Goal: Information Seeking & Learning: Learn about a topic

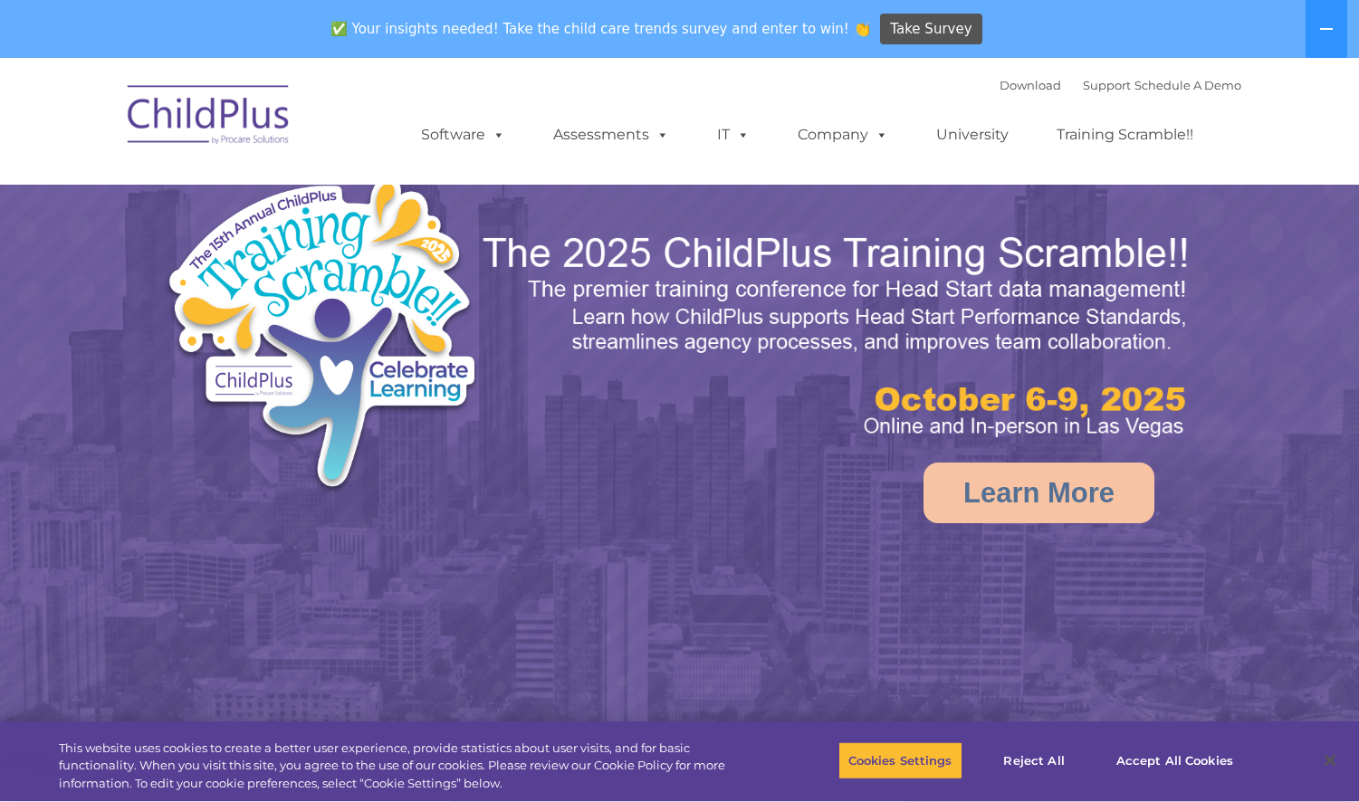
select select "MEDIUM"
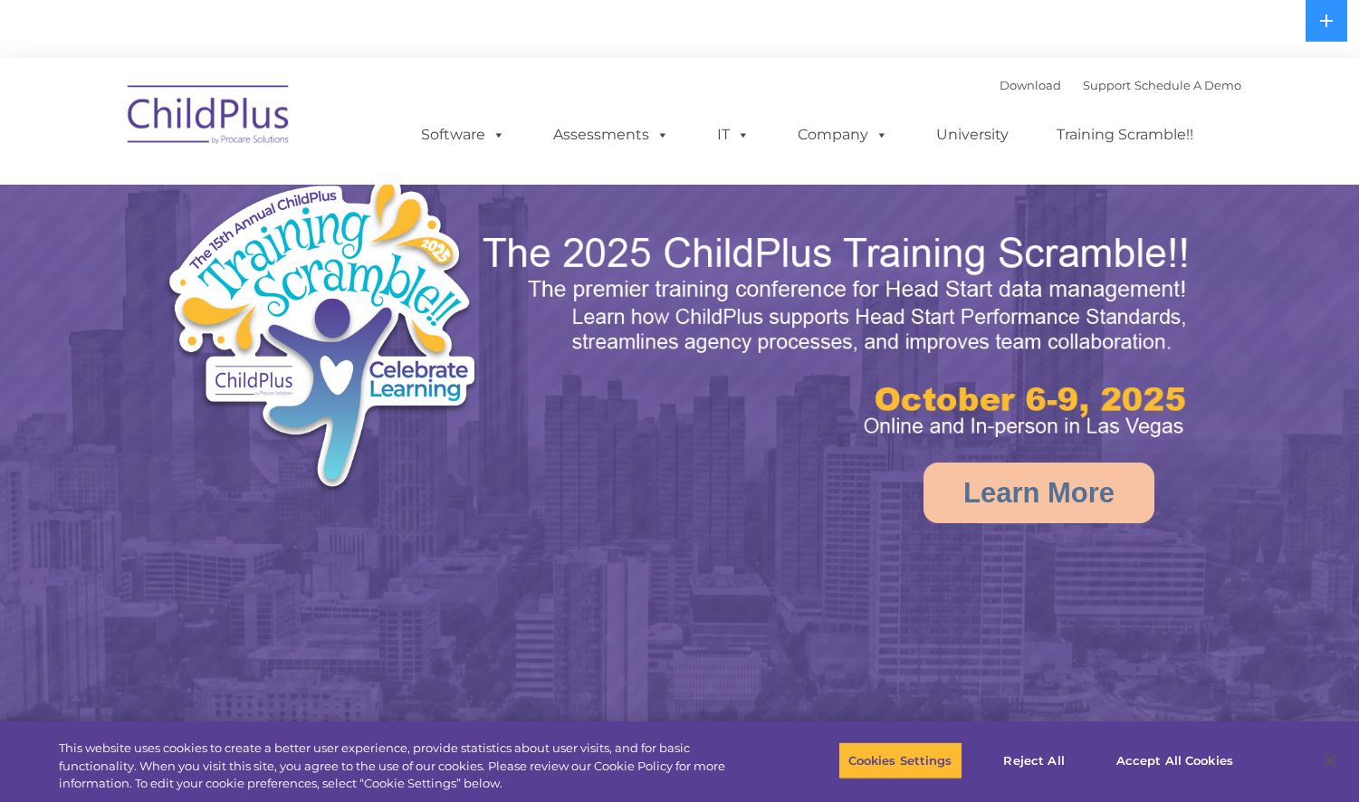
select select "MEDIUM"
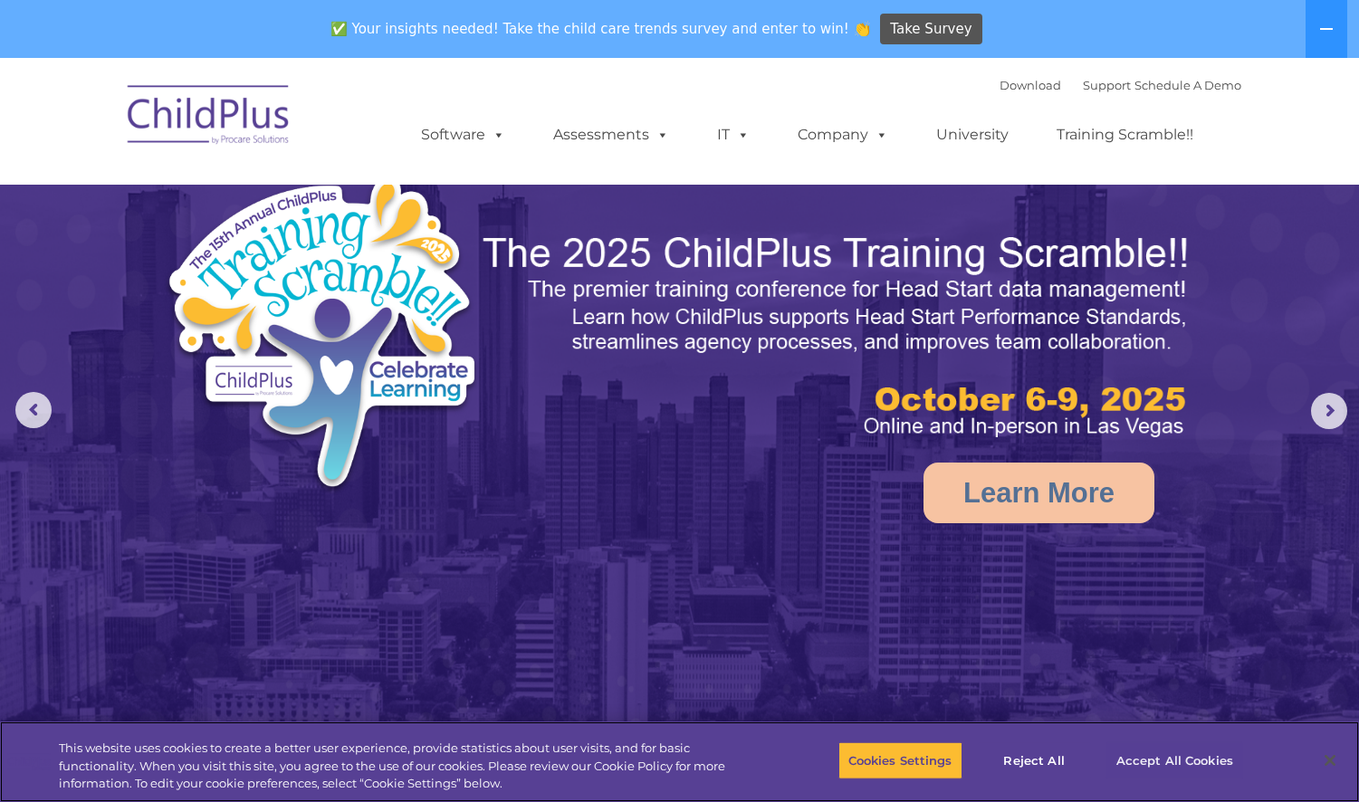
click at [1170, 762] on button "Accept All Cookies" at bounding box center [1175, 761] width 137 height 38
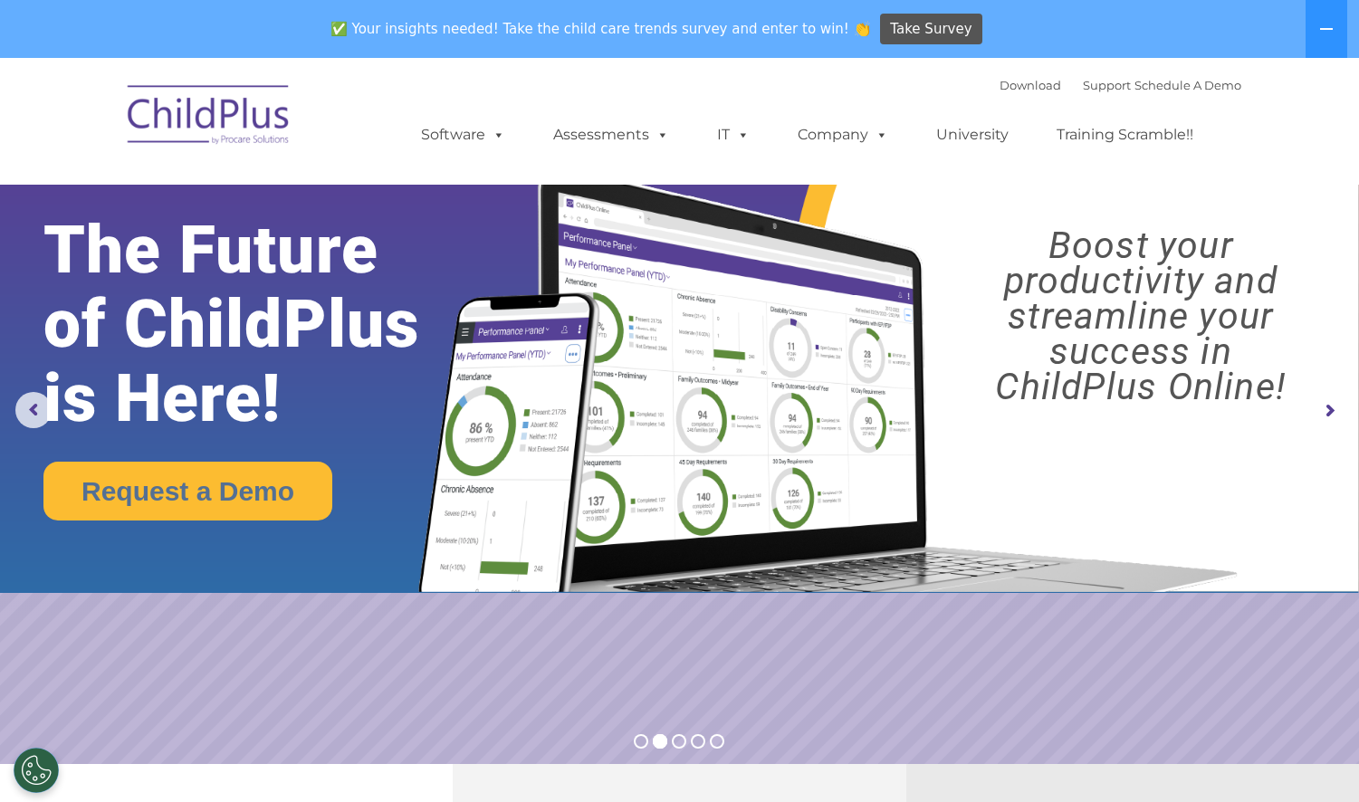
click at [187, 127] on img at bounding box center [209, 117] width 181 height 91
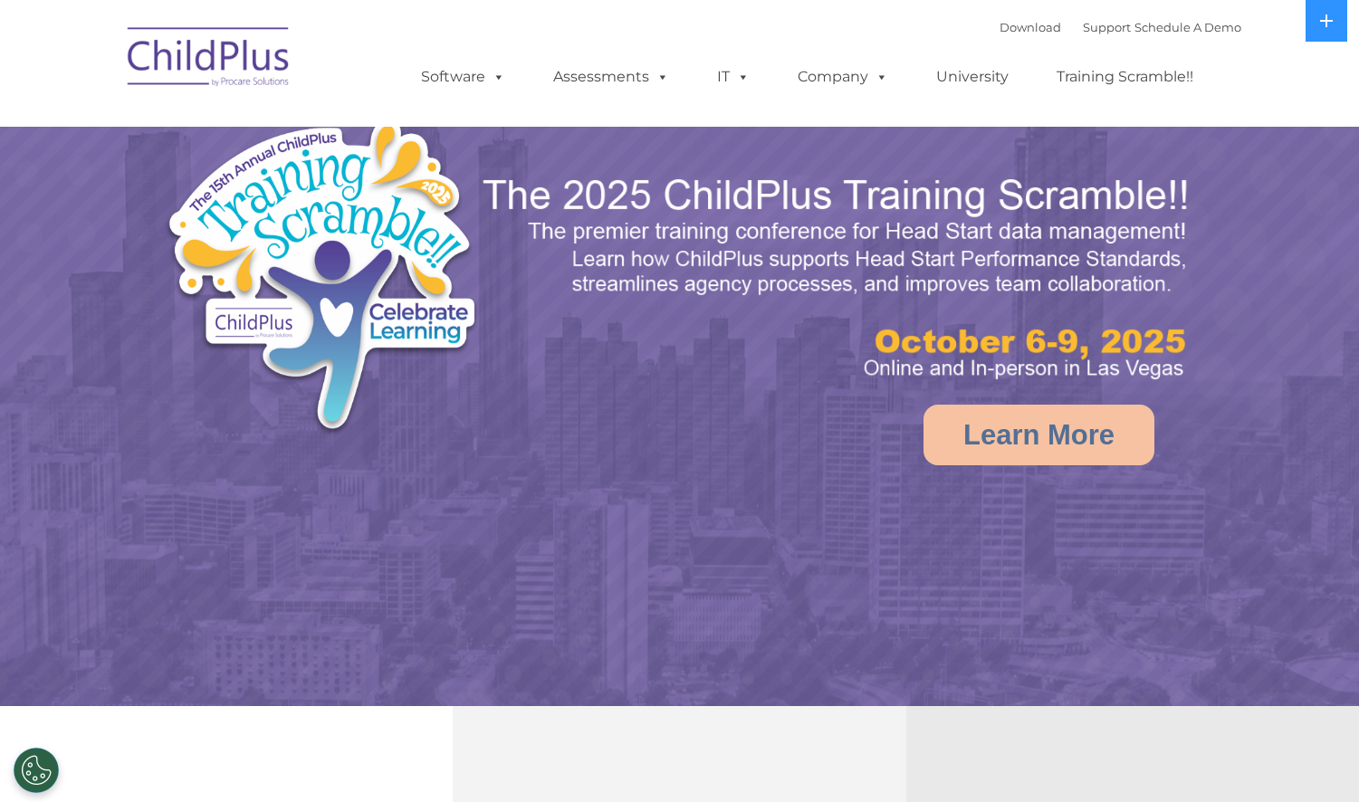
select select "MEDIUM"
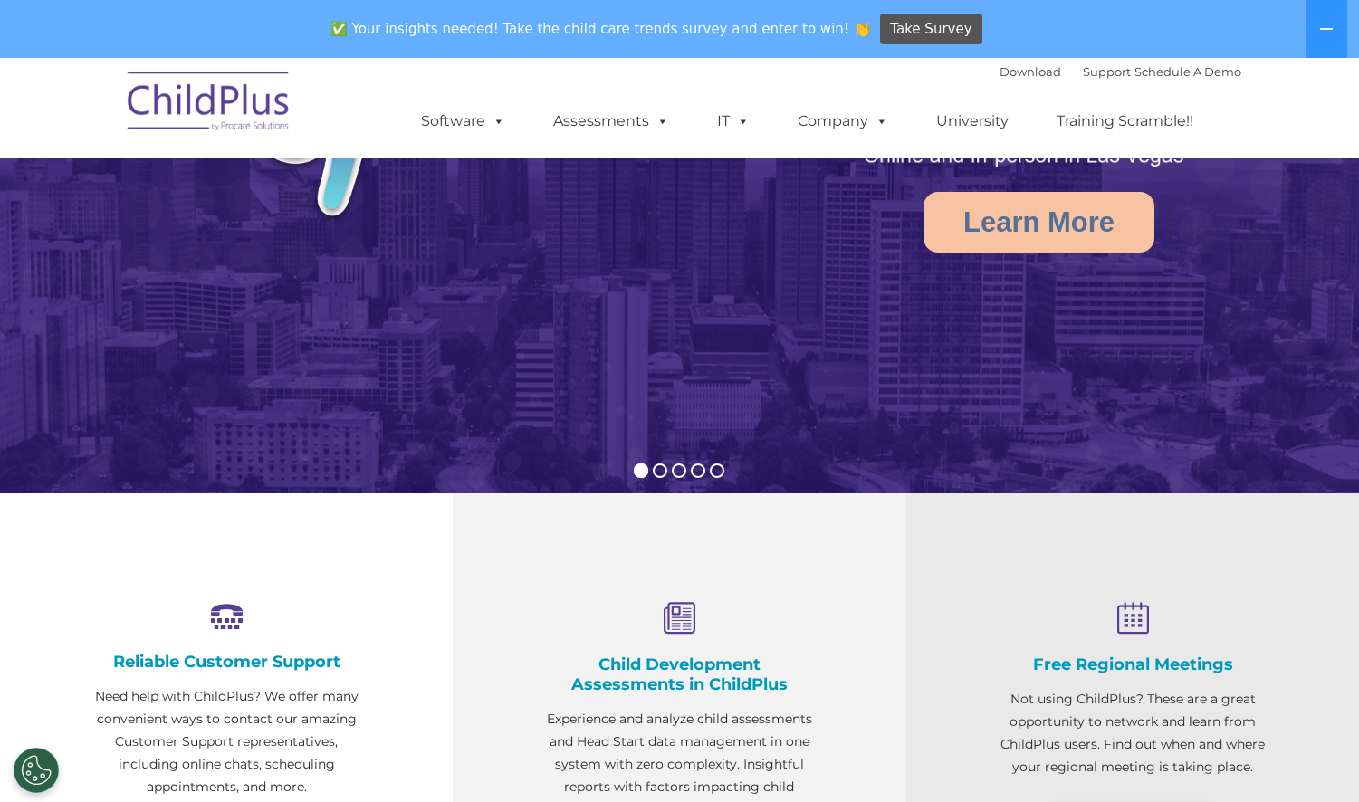
scroll to position [717, 0]
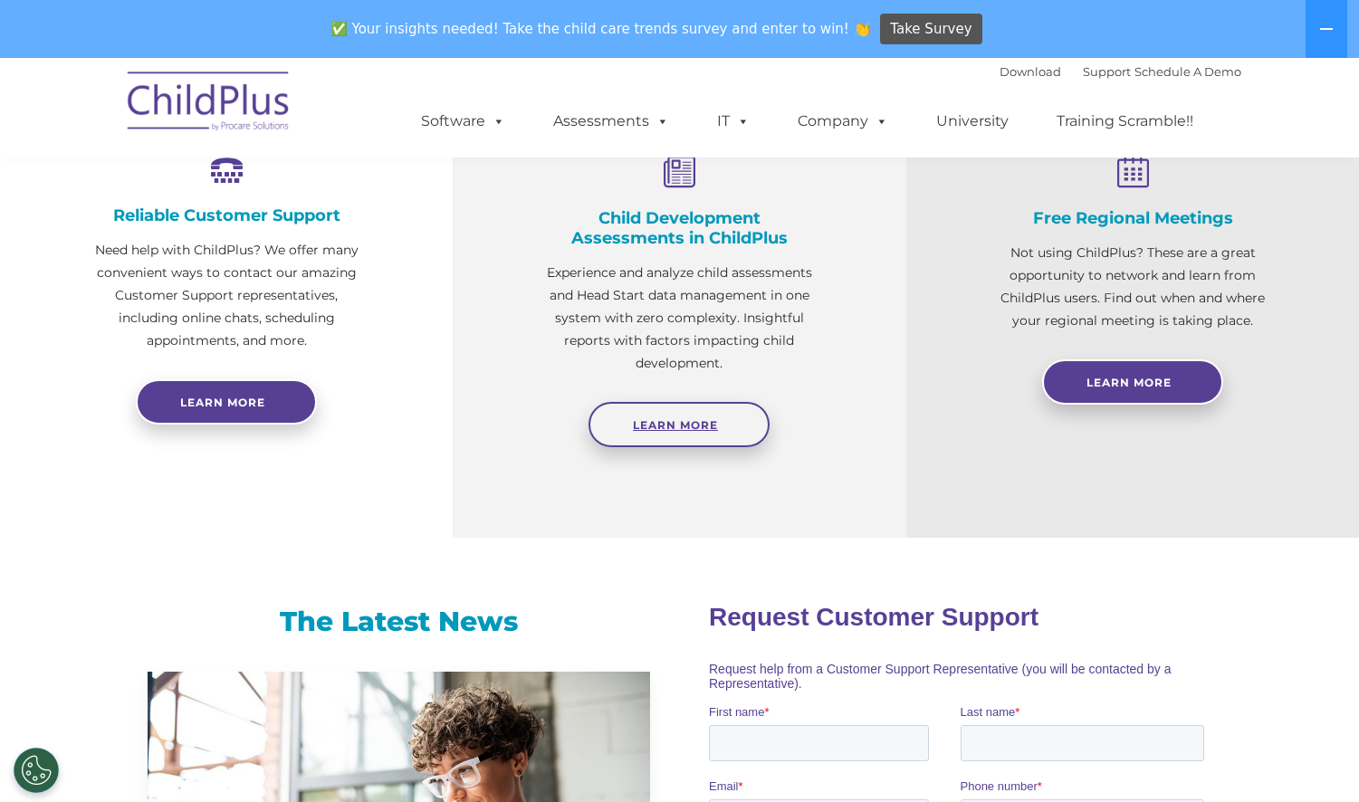
click at [646, 417] on link "Learn More" at bounding box center [679, 424] width 181 height 45
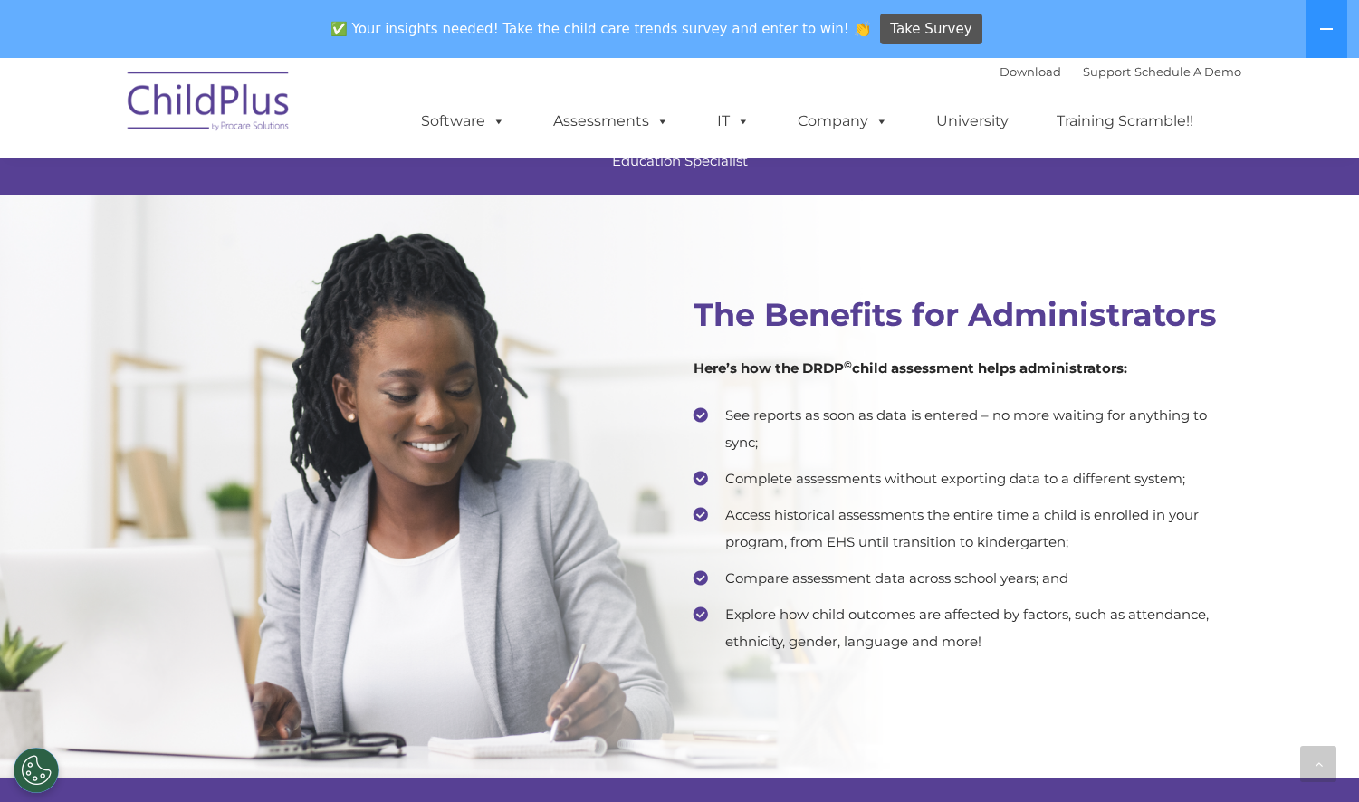
scroll to position [3230, 0]
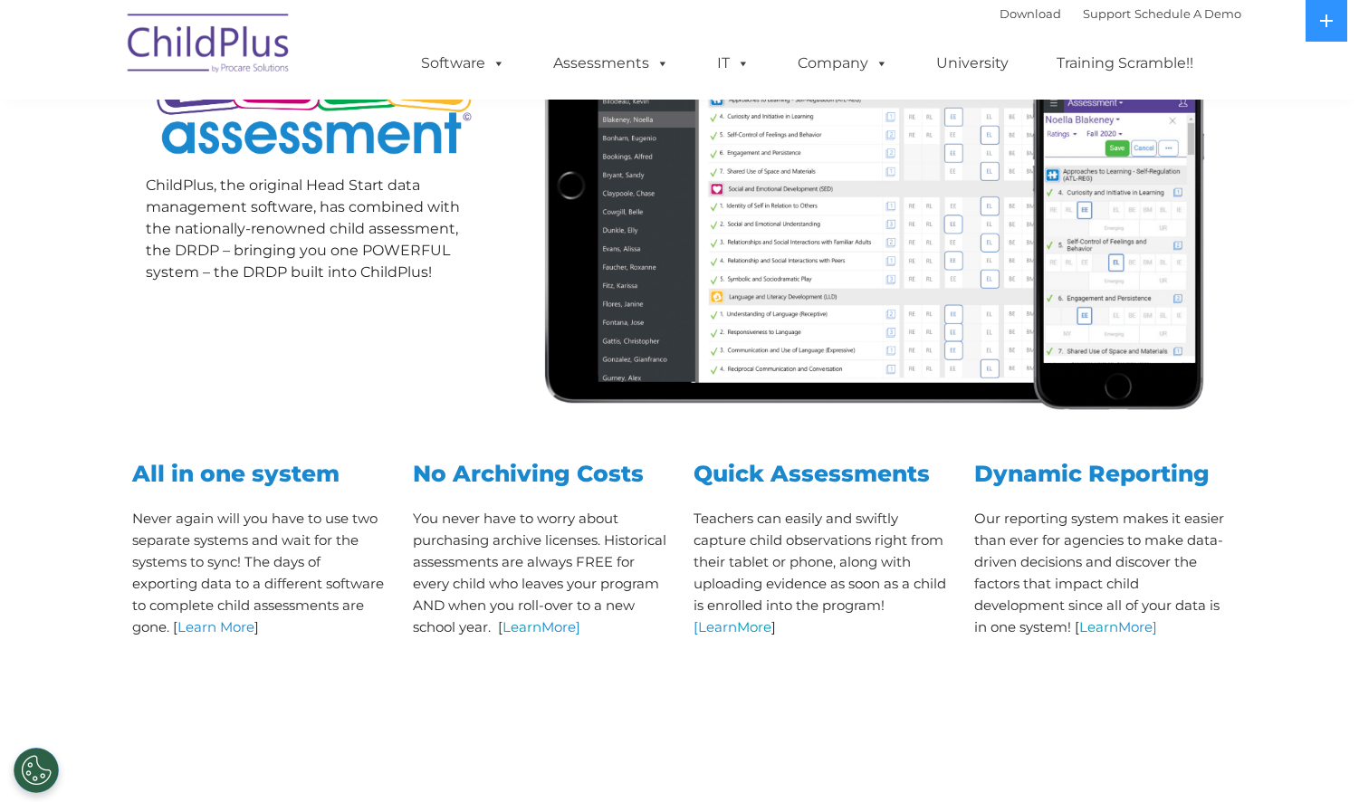
scroll to position [433, 0]
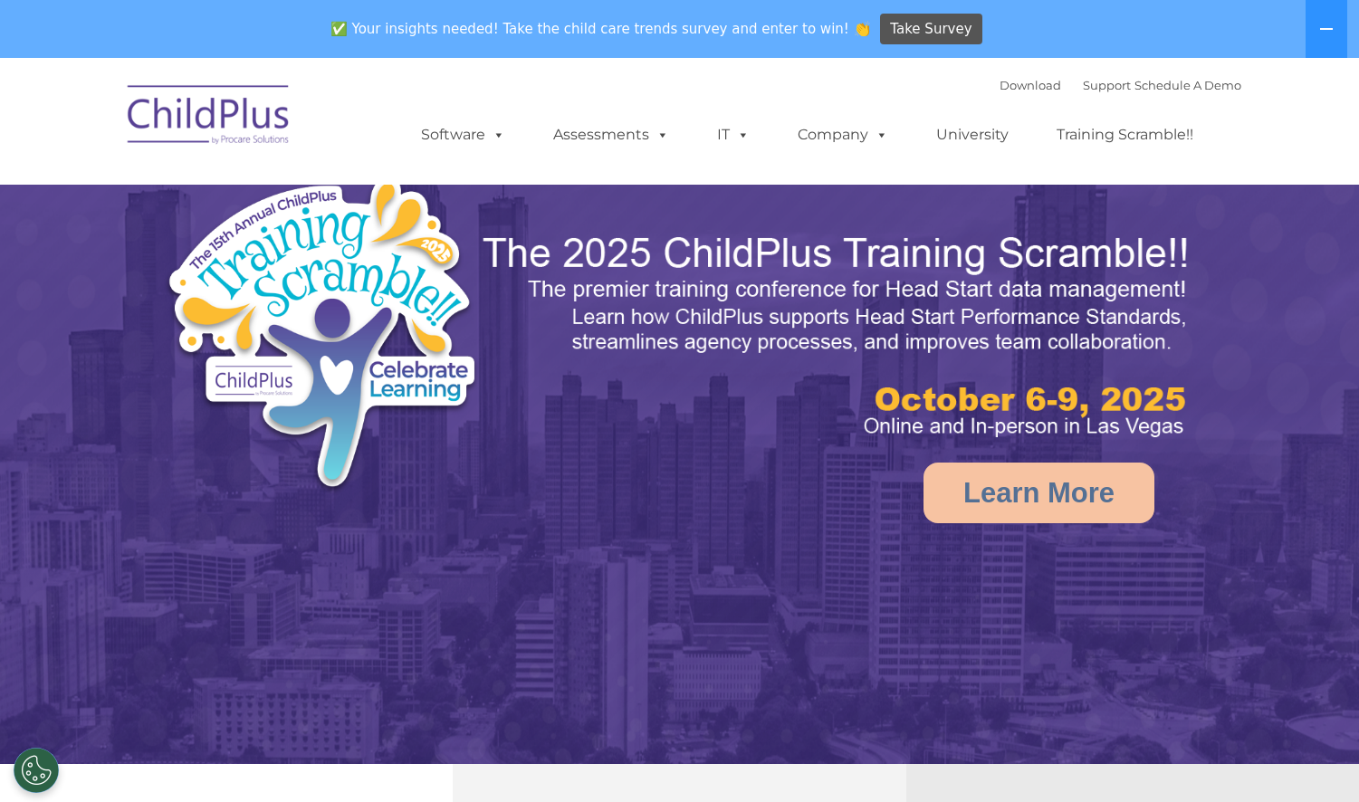
select select "MEDIUM"
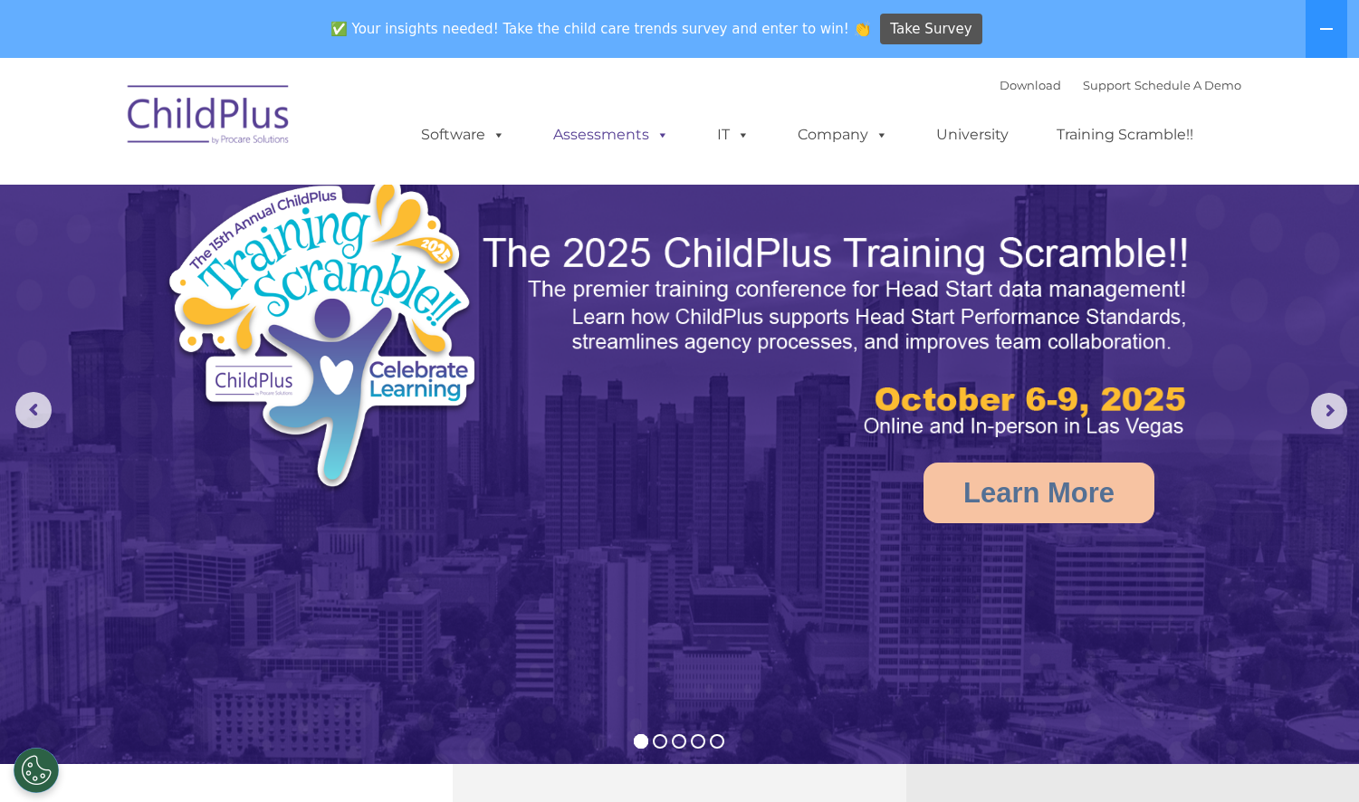
click at [644, 137] on link "Assessments" at bounding box center [611, 135] width 152 height 36
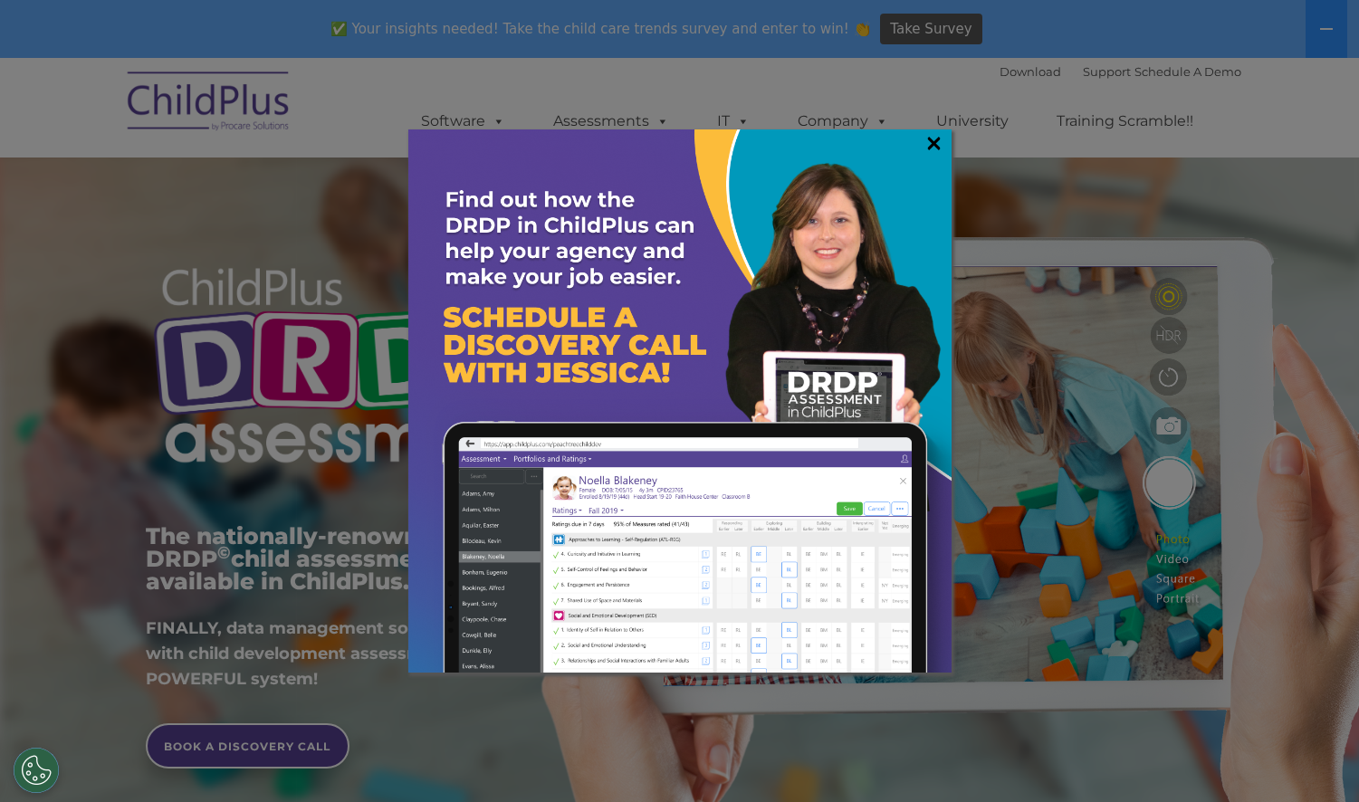
click at [934, 144] on link "×" at bounding box center [934, 143] width 21 height 18
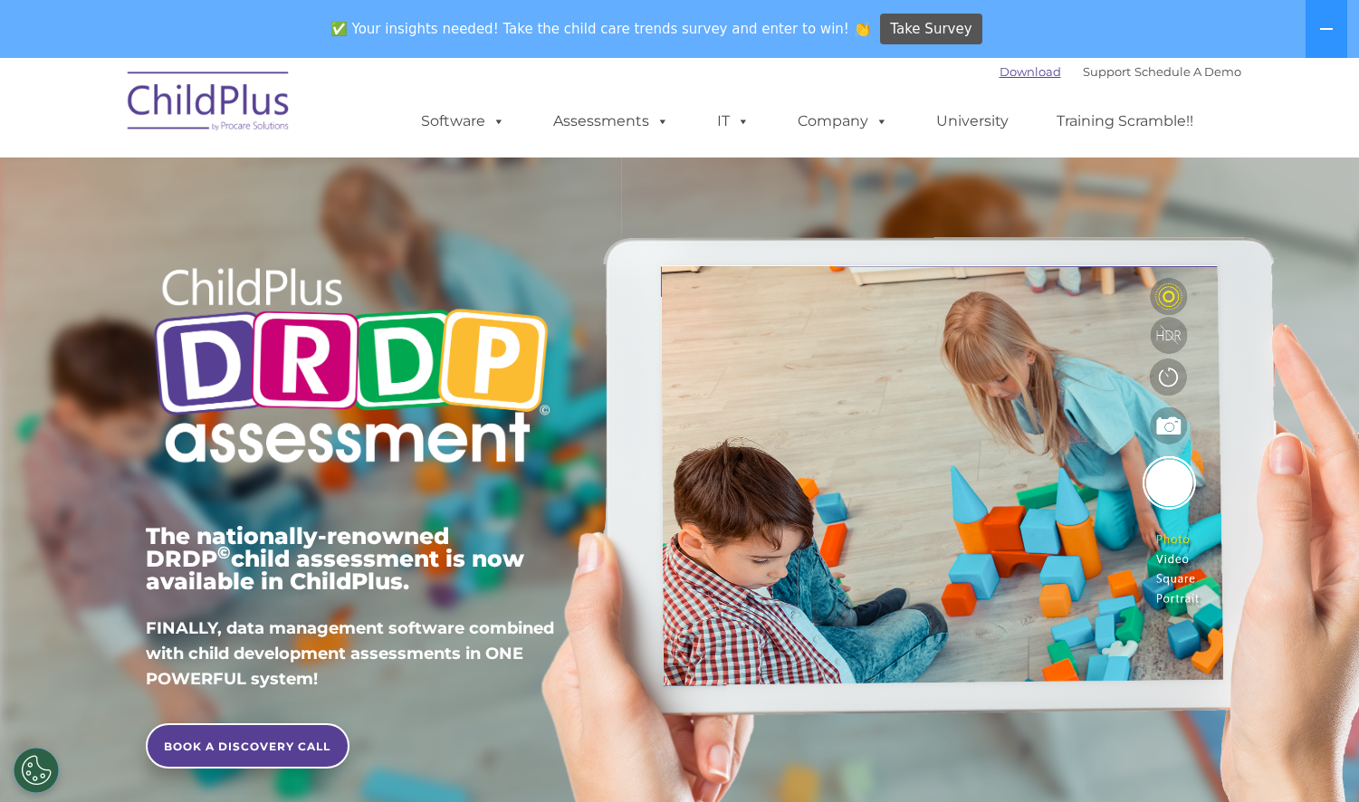
click at [1003, 75] on link "Download" at bounding box center [1031, 71] width 62 height 14
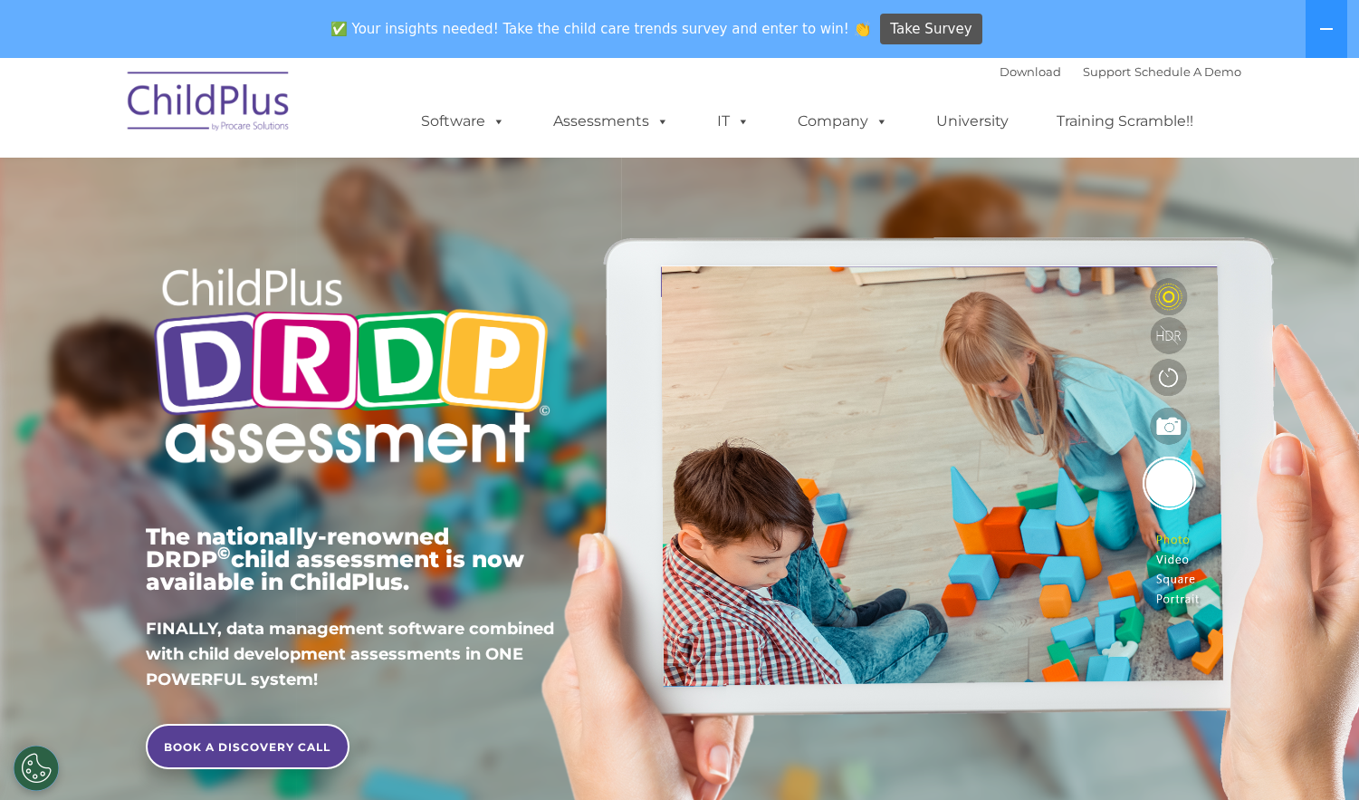
click at [227, 107] on img at bounding box center [209, 104] width 181 height 91
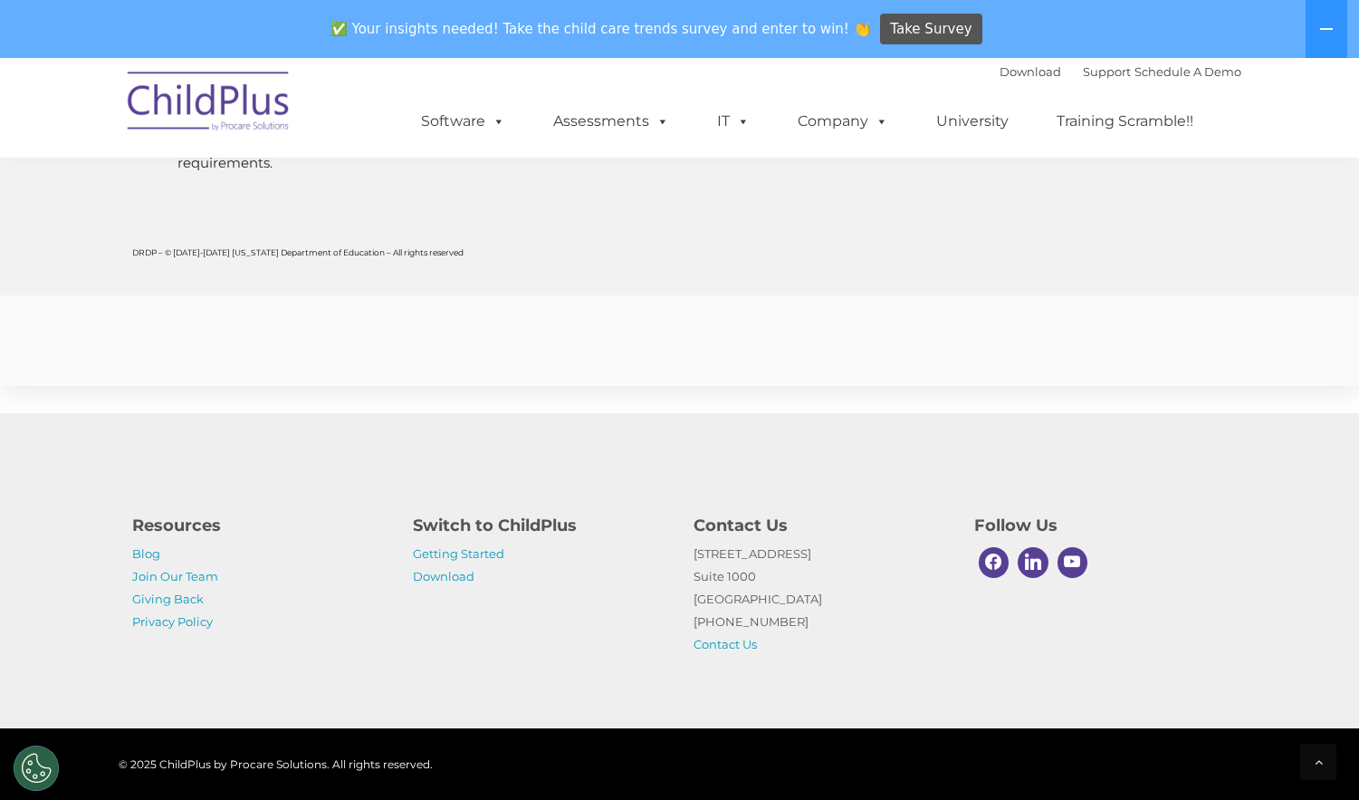
scroll to position [7080, 0]
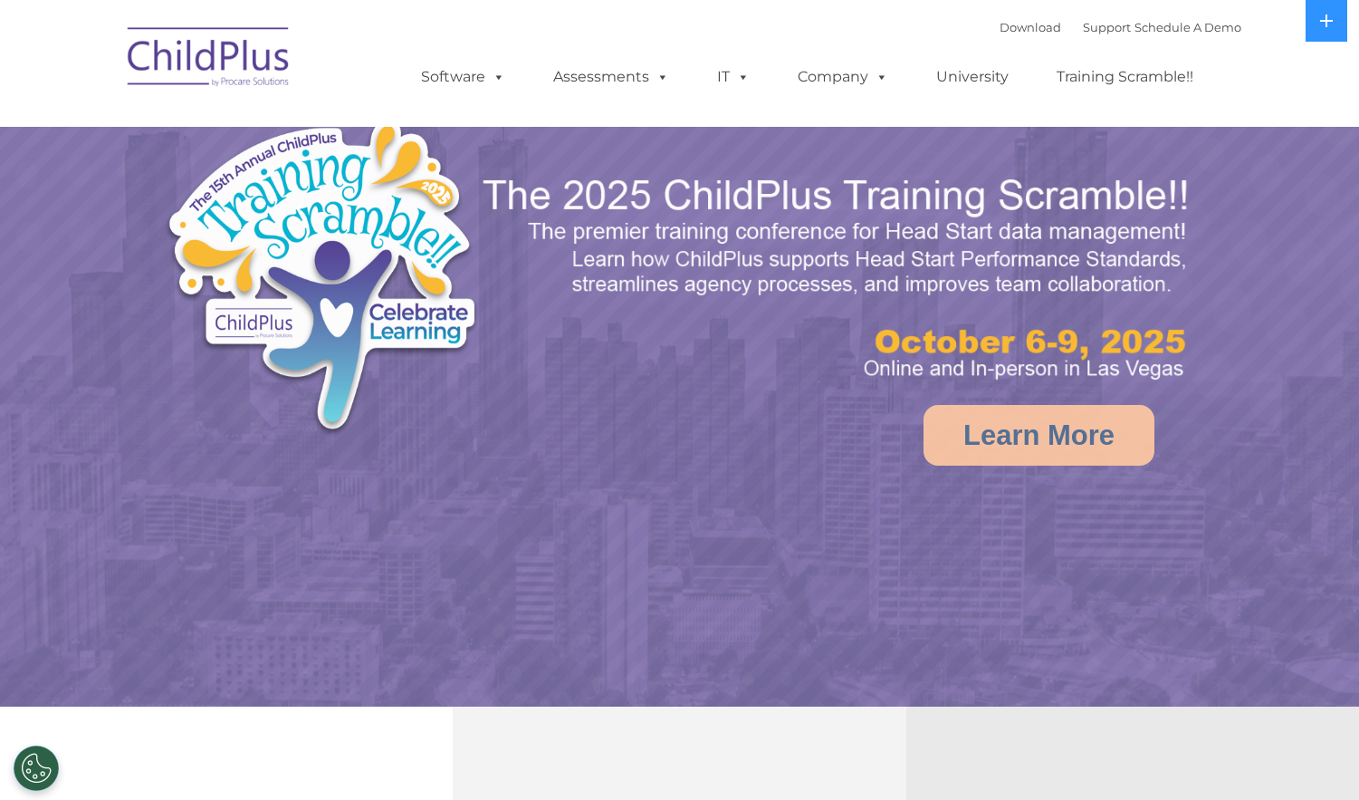
select select "MEDIUM"
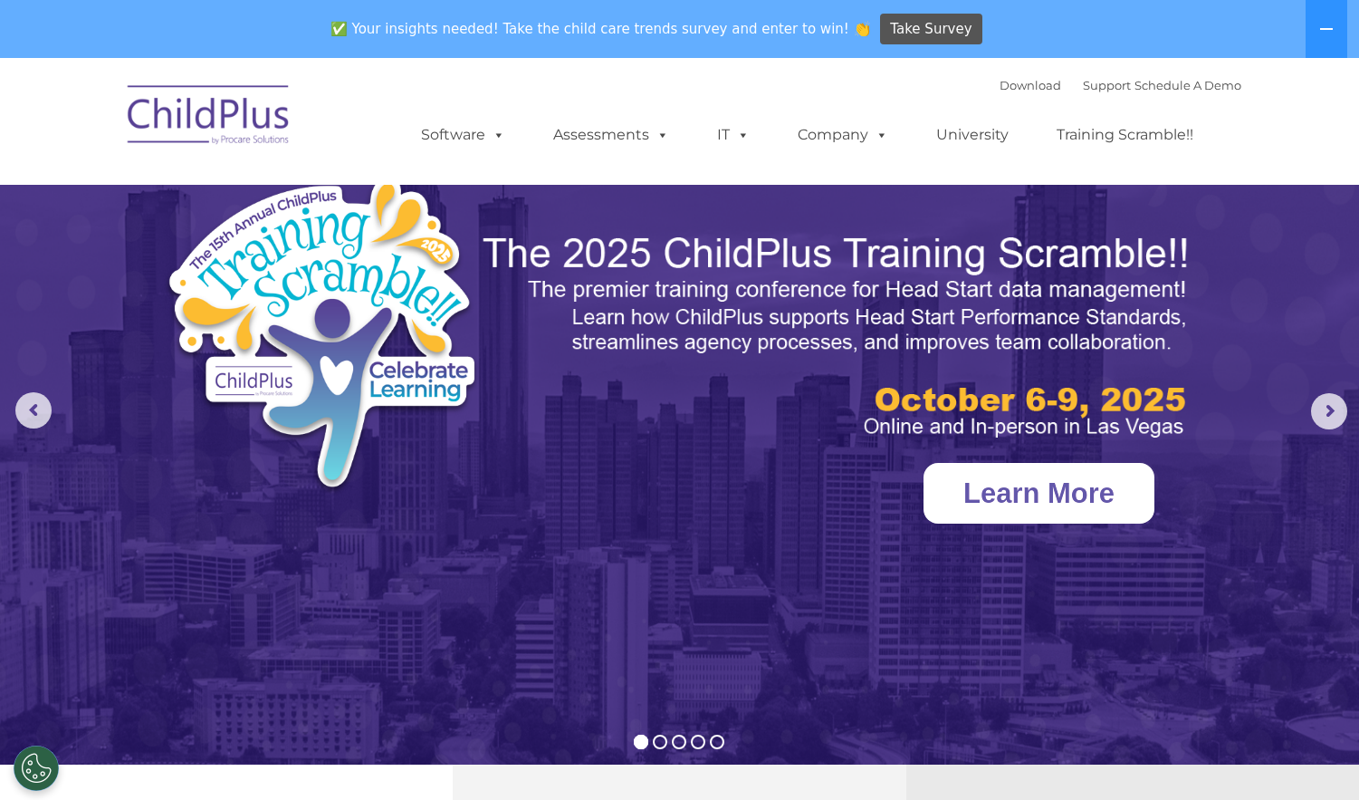
click at [1023, 509] on link "Learn More" at bounding box center [1039, 493] width 231 height 61
